Goal: Task Accomplishment & Management: Manage account settings

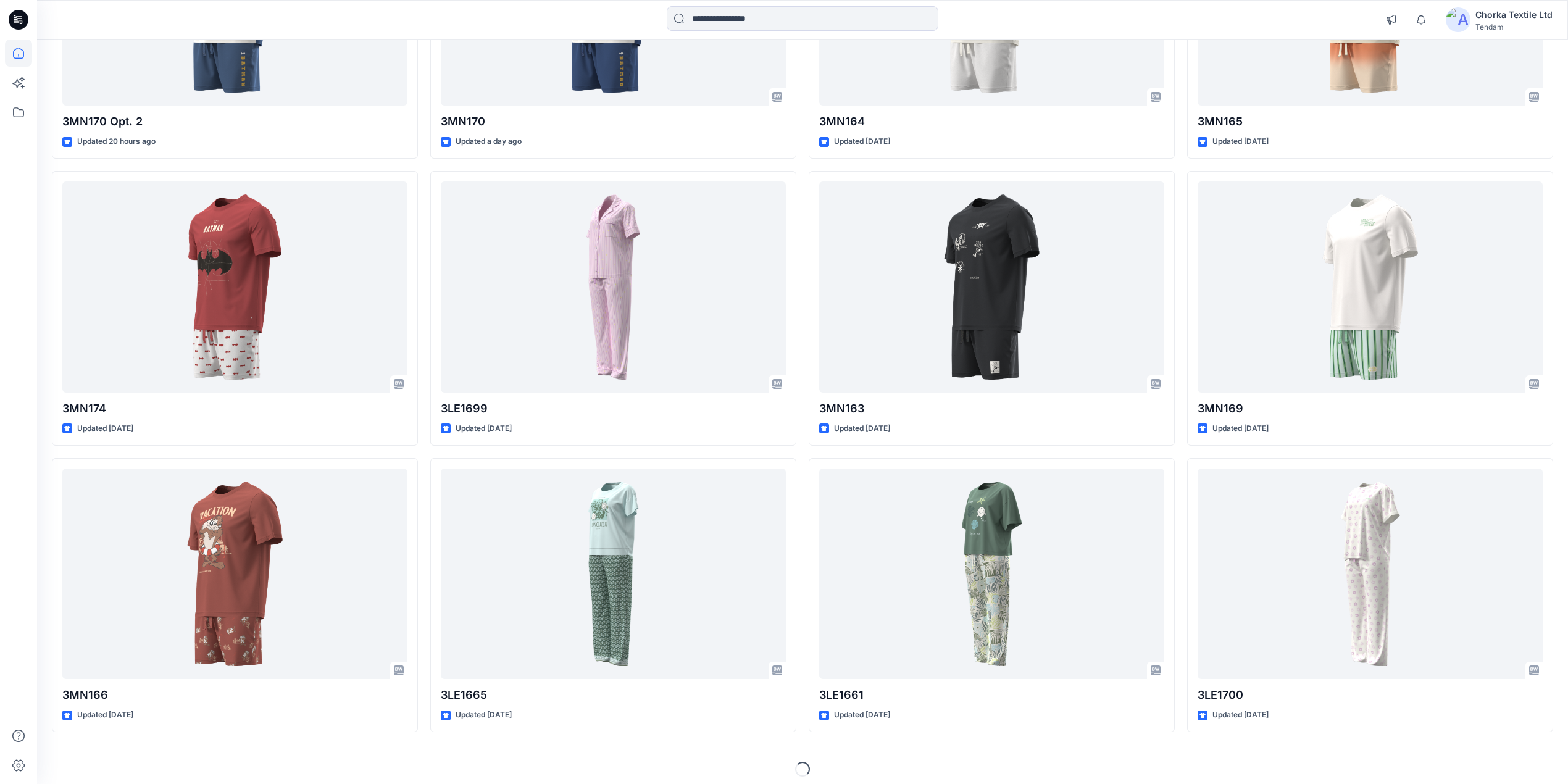
scroll to position [297, 0]
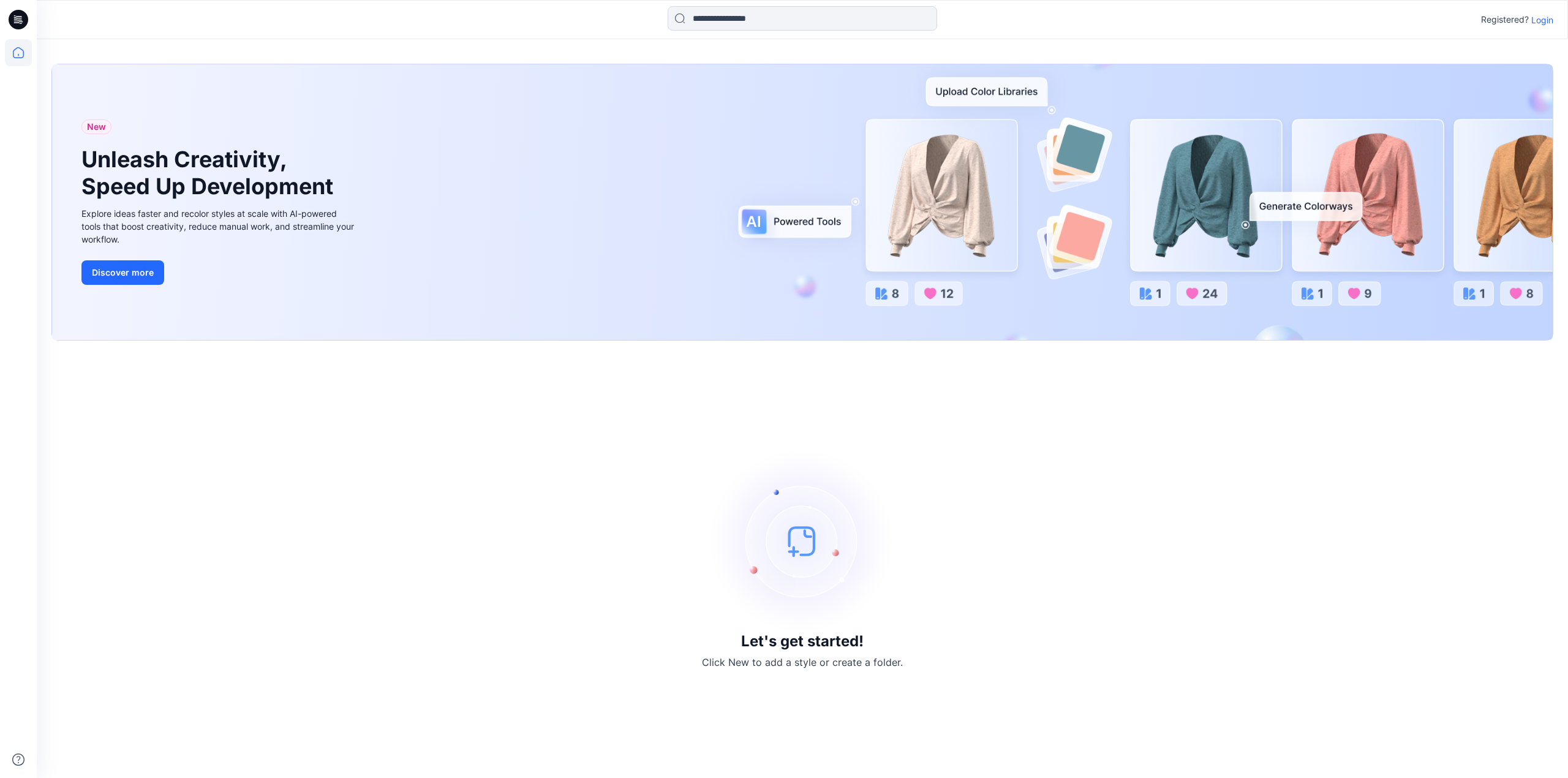
click at [1547, 20] on p "Login" at bounding box center [1542, 20] width 22 height 13
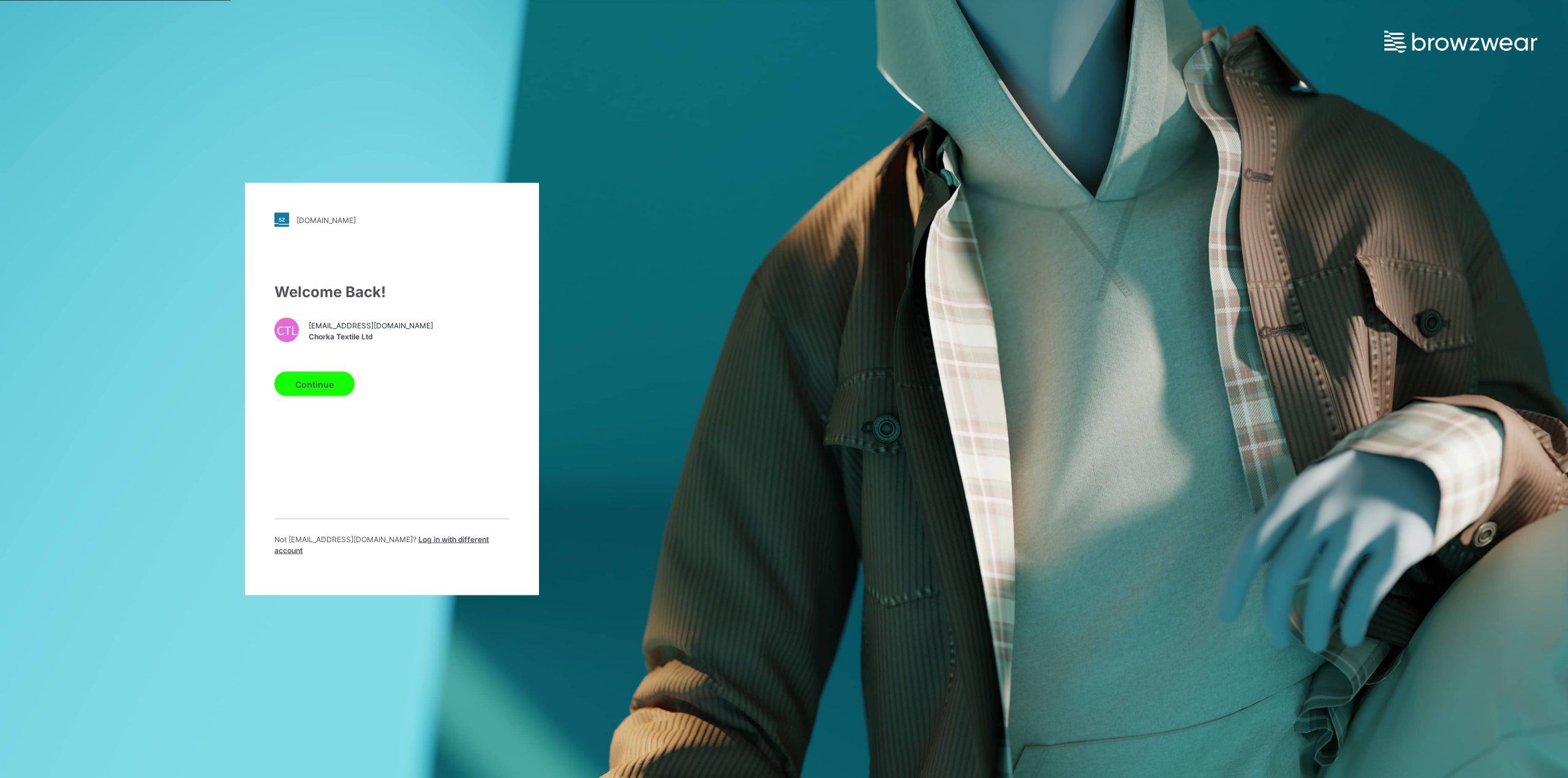
click at [296, 393] on button "Continue" at bounding box center [314, 384] width 81 height 24
